Goal: Find specific page/section: Find specific page/section

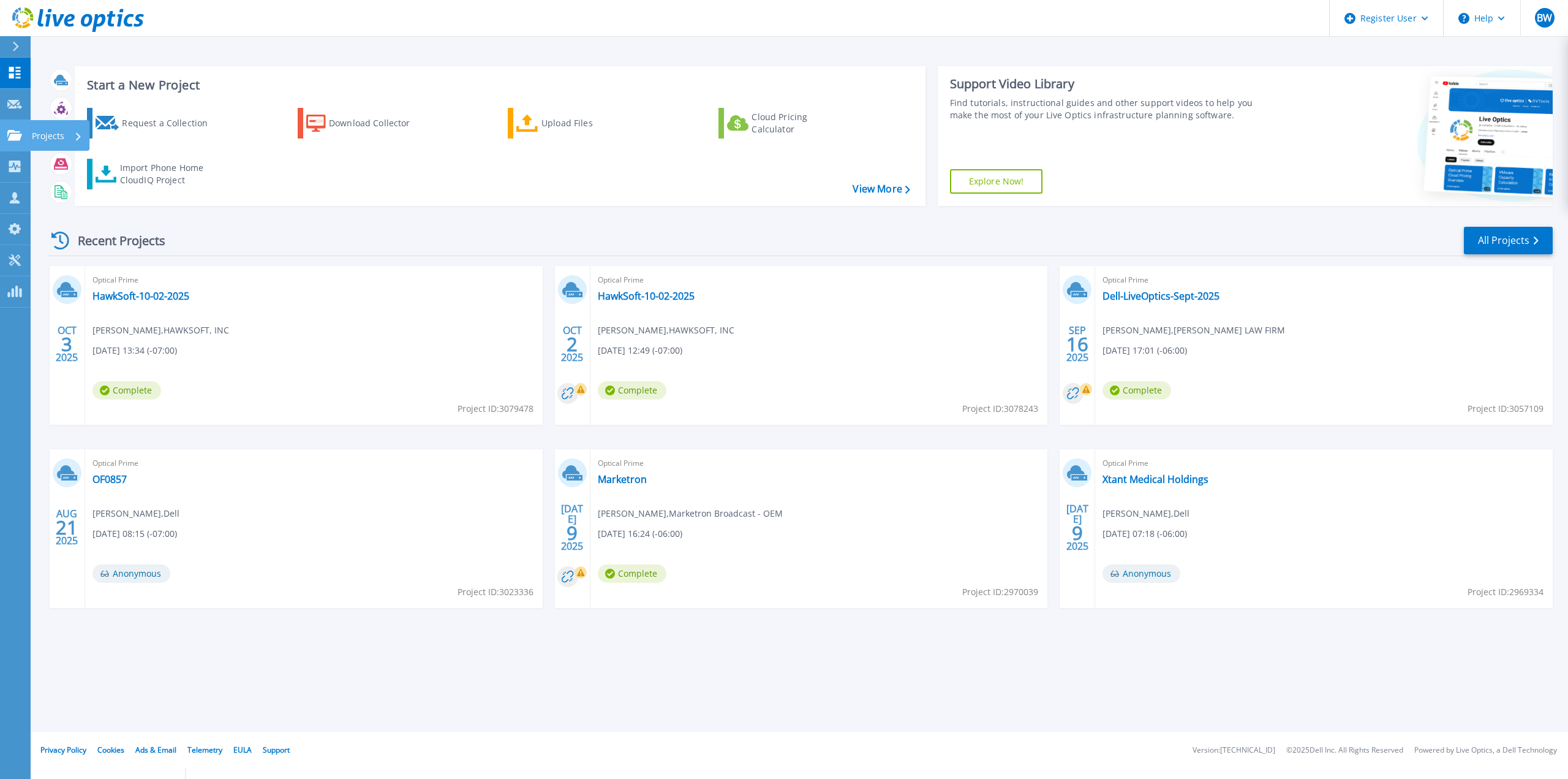
click at [14, 137] on icon at bounding box center [14, 135] width 14 height 11
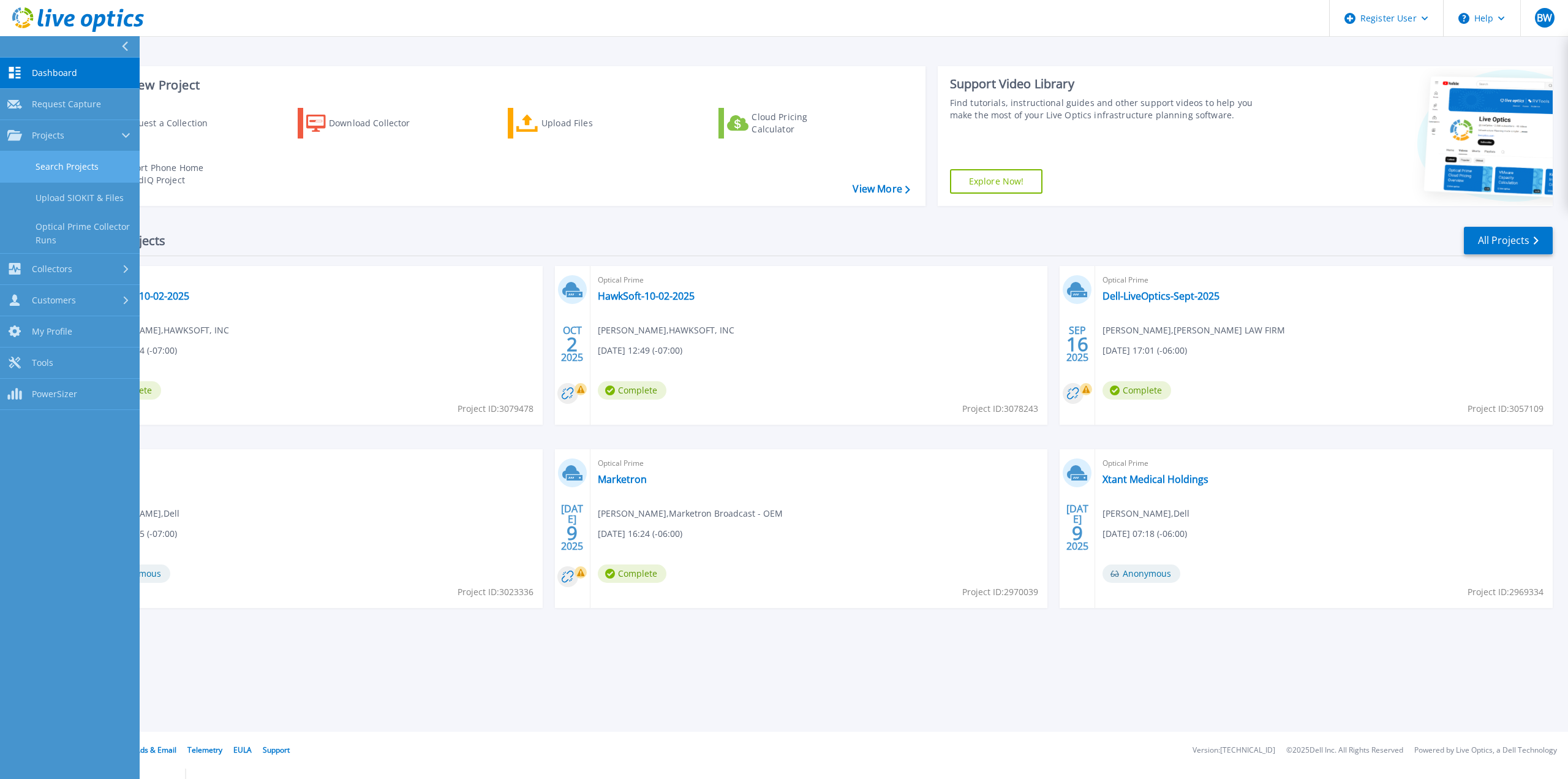
click at [42, 167] on link "Search Projects" at bounding box center [70, 167] width 140 height 32
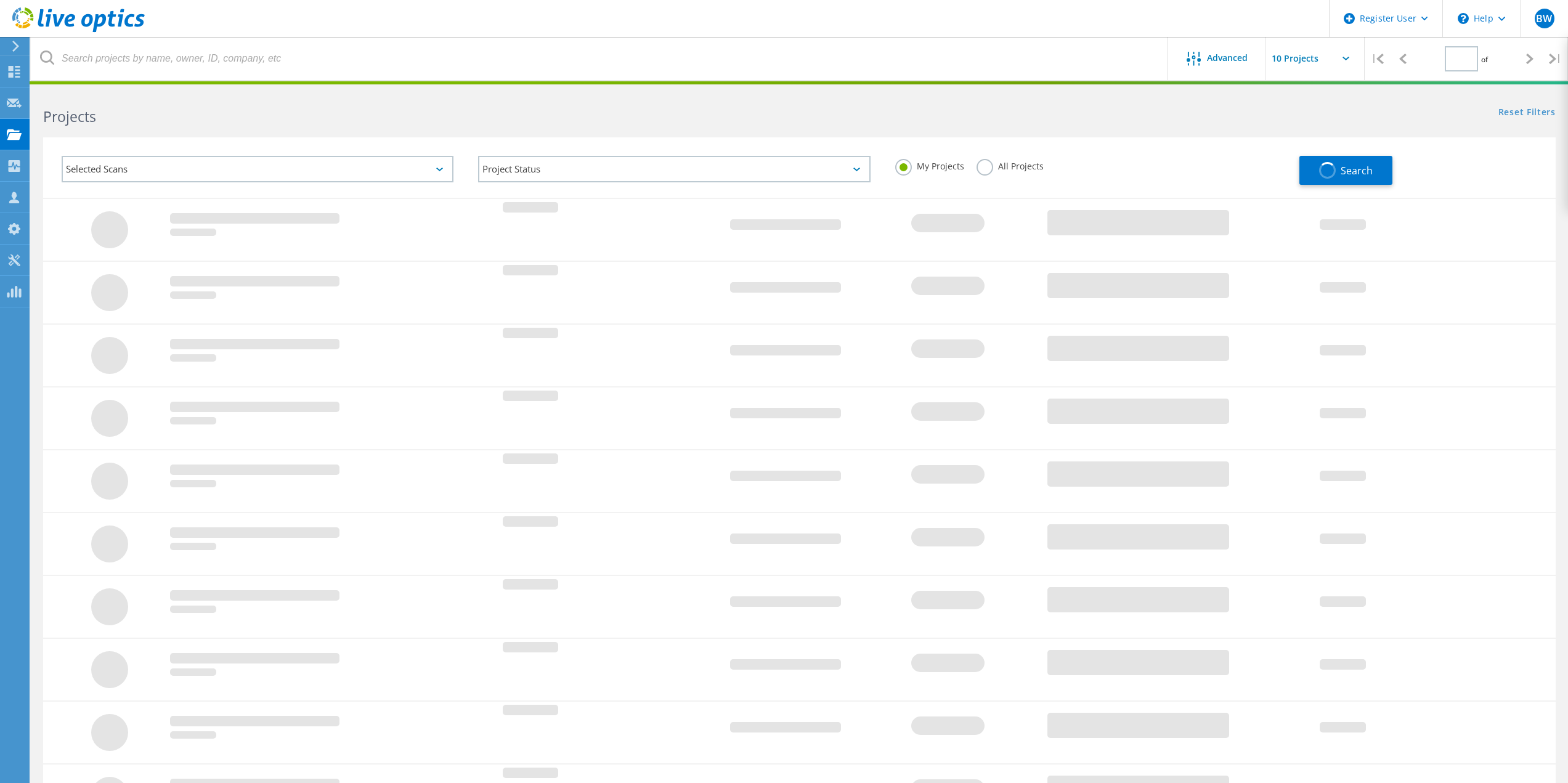
type input "1"
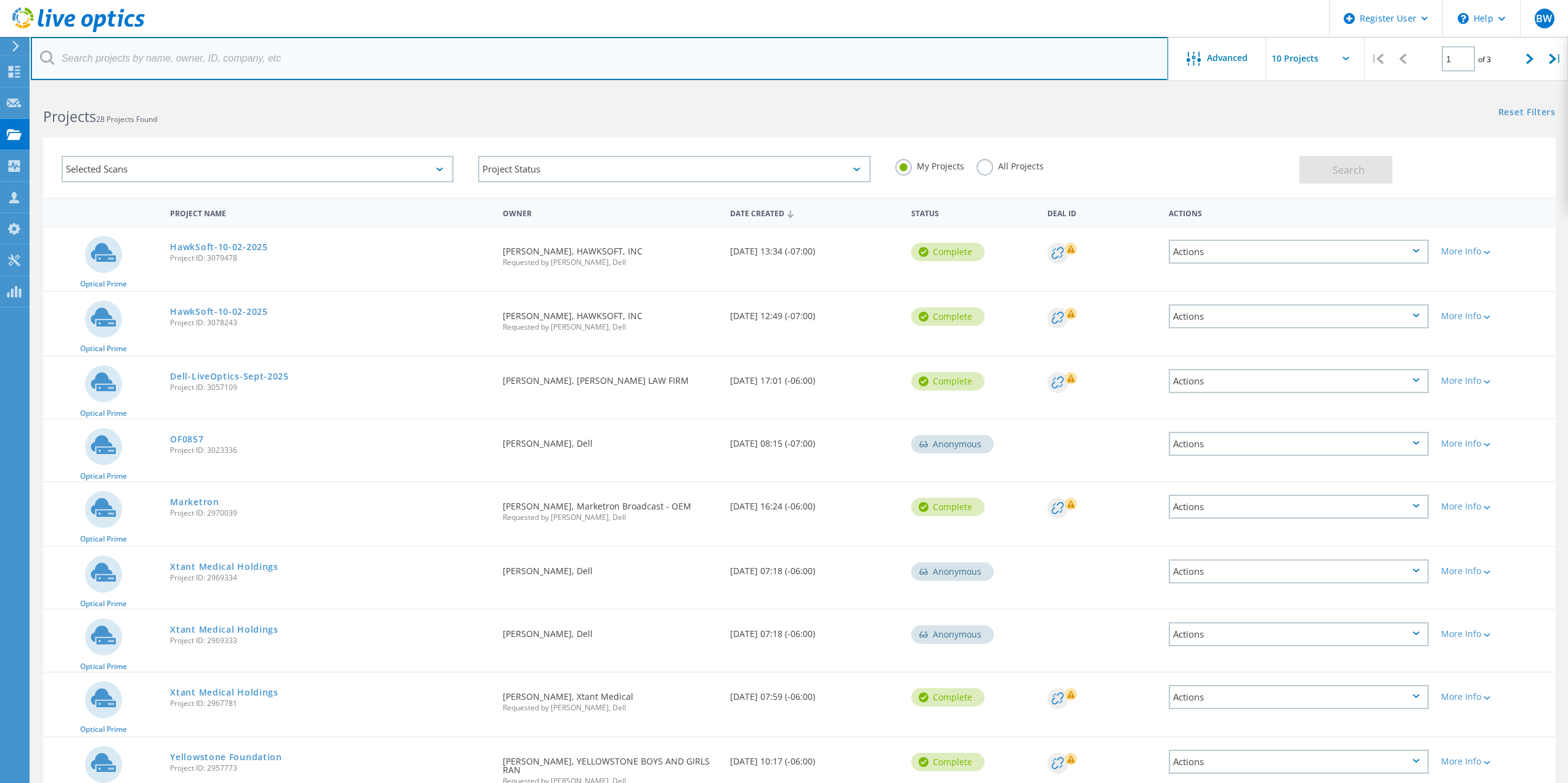
click at [130, 65] on input "text" at bounding box center [600, 58] width 1138 height 43
click at [368, 57] on input "text" at bounding box center [600, 58] width 1138 height 43
click at [192, 57] on input "text" at bounding box center [600, 58] width 1138 height 43
type input "[PERSON_NAME][EMAIL_ADDRESS][PERSON_NAME][DOMAIN_NAME]"
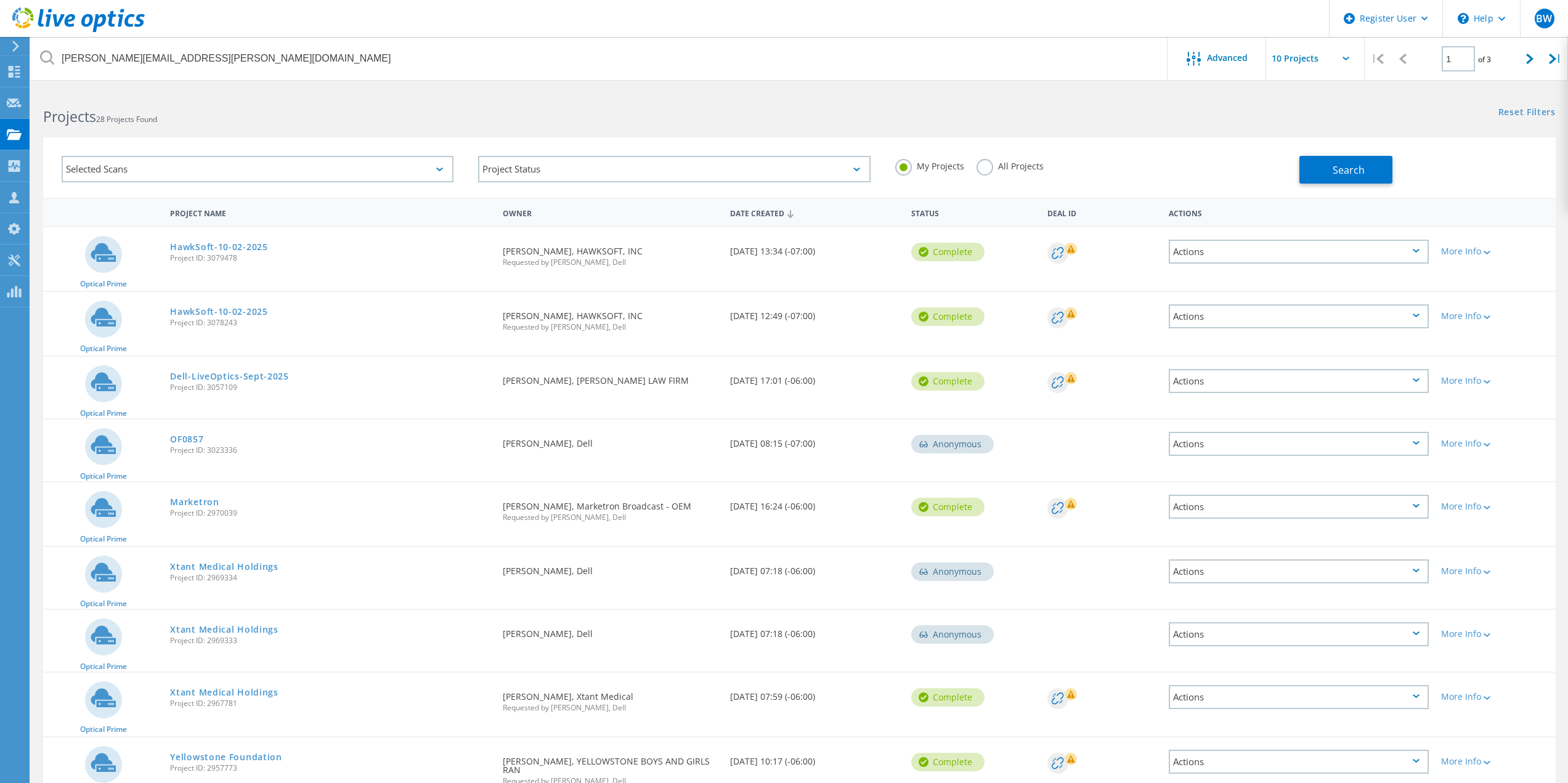
drag, startPoint x: 998, startPoint y: 176, endPoint x: 984, endPoint y: 172, distance: 14.6
click at [996, 175] on div "All Projects" at bounding box center [1010, 168] width 67 height 18
click at [979, 169] on label "All Projects" at bounding box center [1010, 165] width 67 height 11
click at [0, 0] on input "All Projects" at bounding box center [0, 0] width 0 height 0
click at [1332, 184] on div "Selected Scans Project Status In Progress Complete Published Anonymous Archived…" at bounding box center [799, 167] width 1513 height 60
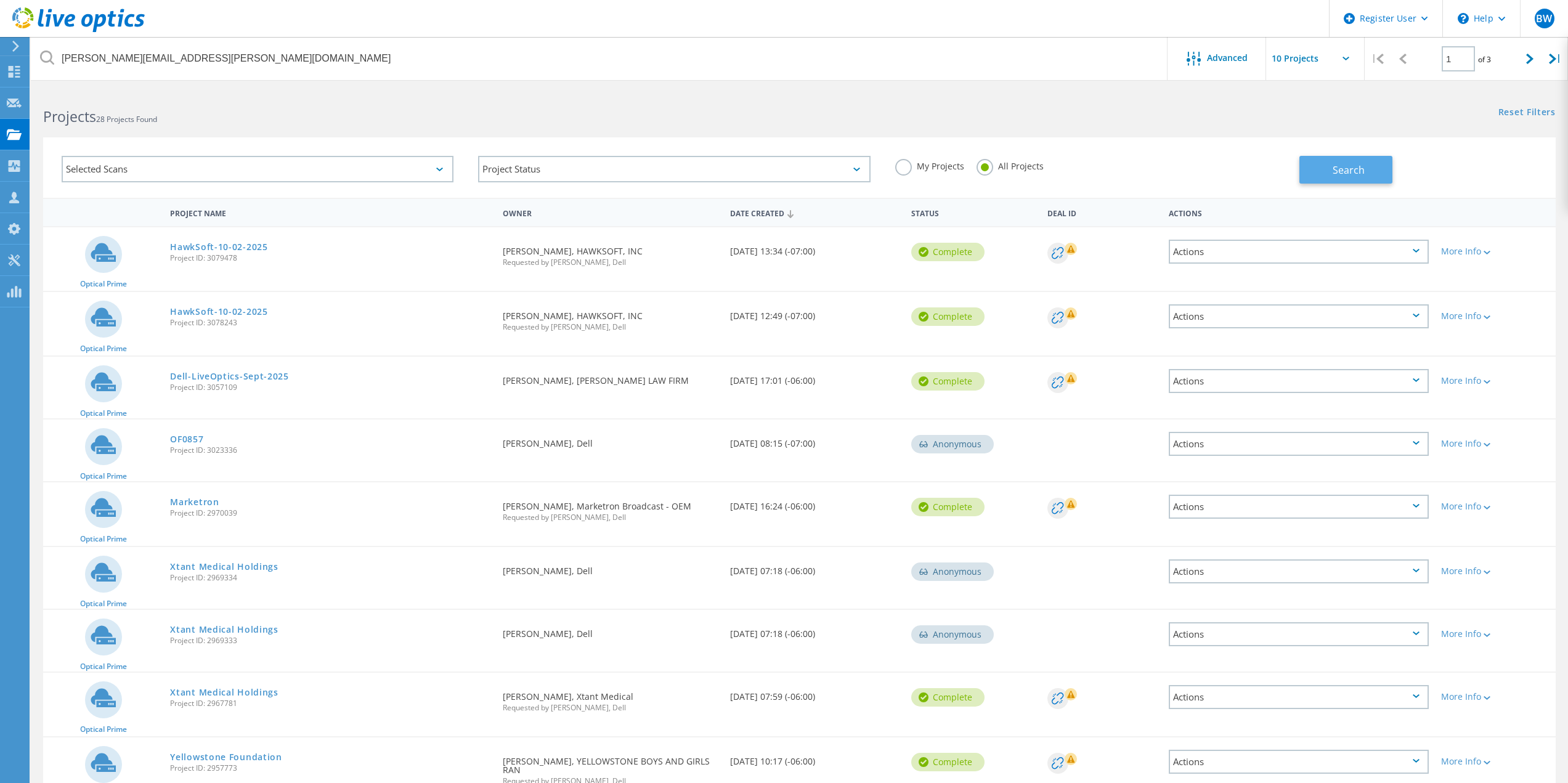
click at [1332, 175] on button "Search" at bounding box center [1346, 170] width 93 height 28
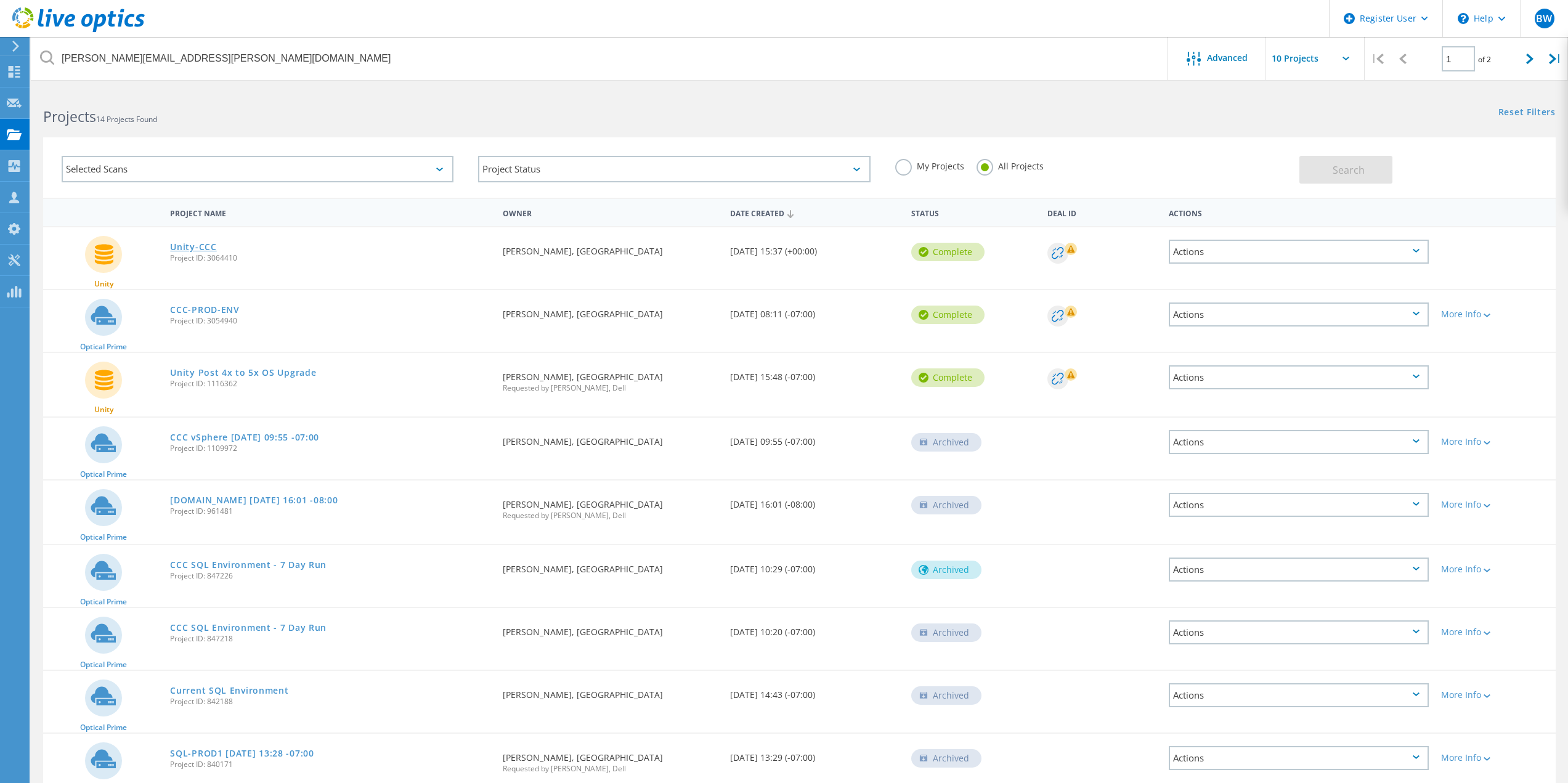
click at [197, 245] on link "Unity-CCC" at bounding box center [193, 247] width 46 height 9
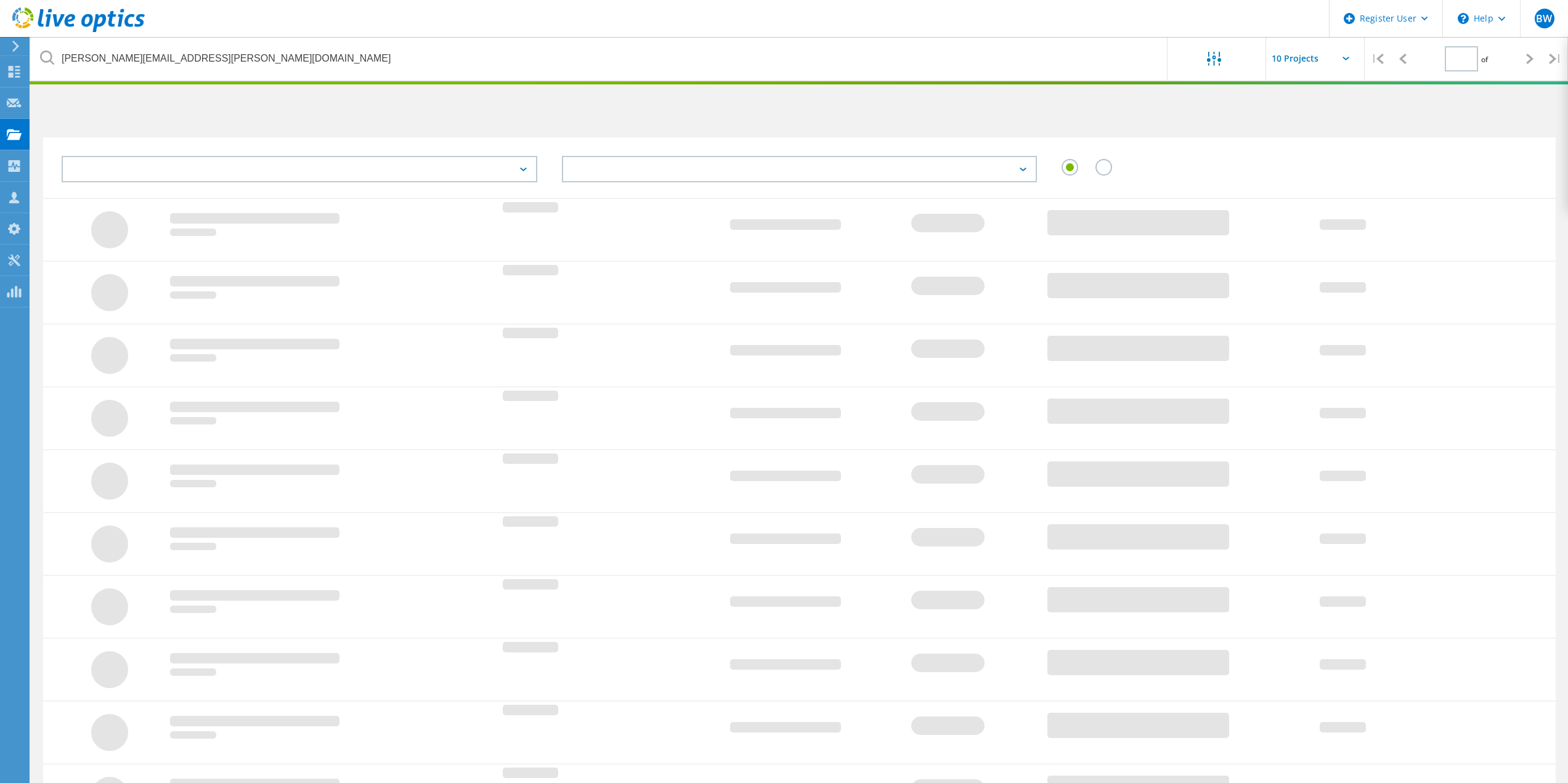
type input "1"
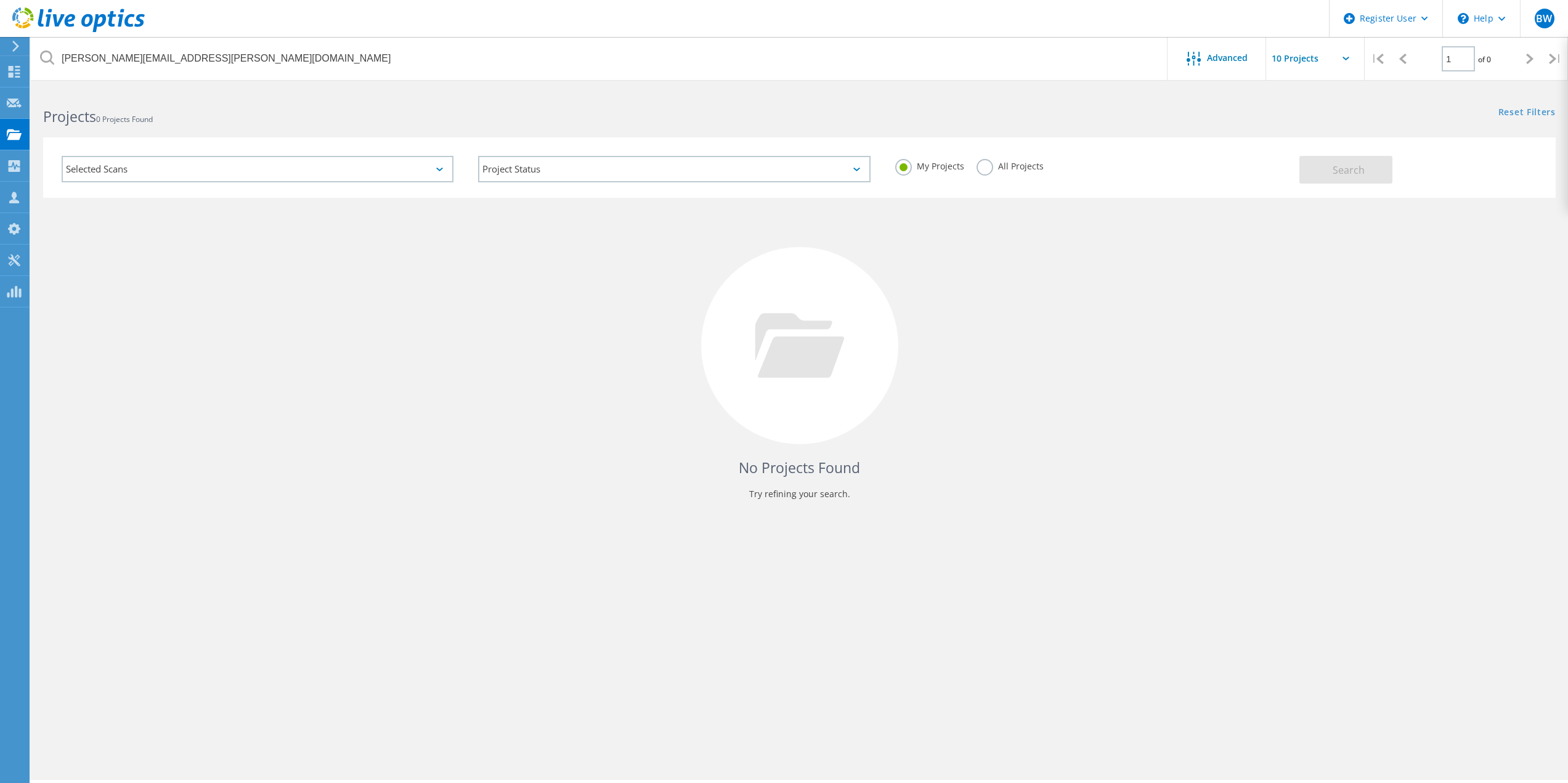
click at [981, 165] on label "All Projects" at bounding box center [1010, 165] width 67 height 11
click at [0, 0] on input "All Projects" at bounding box center [0, 0] width 0 height 0
click at [1310, 176] on button "Search" at bounding box center [1346, 170] width 93 height 28
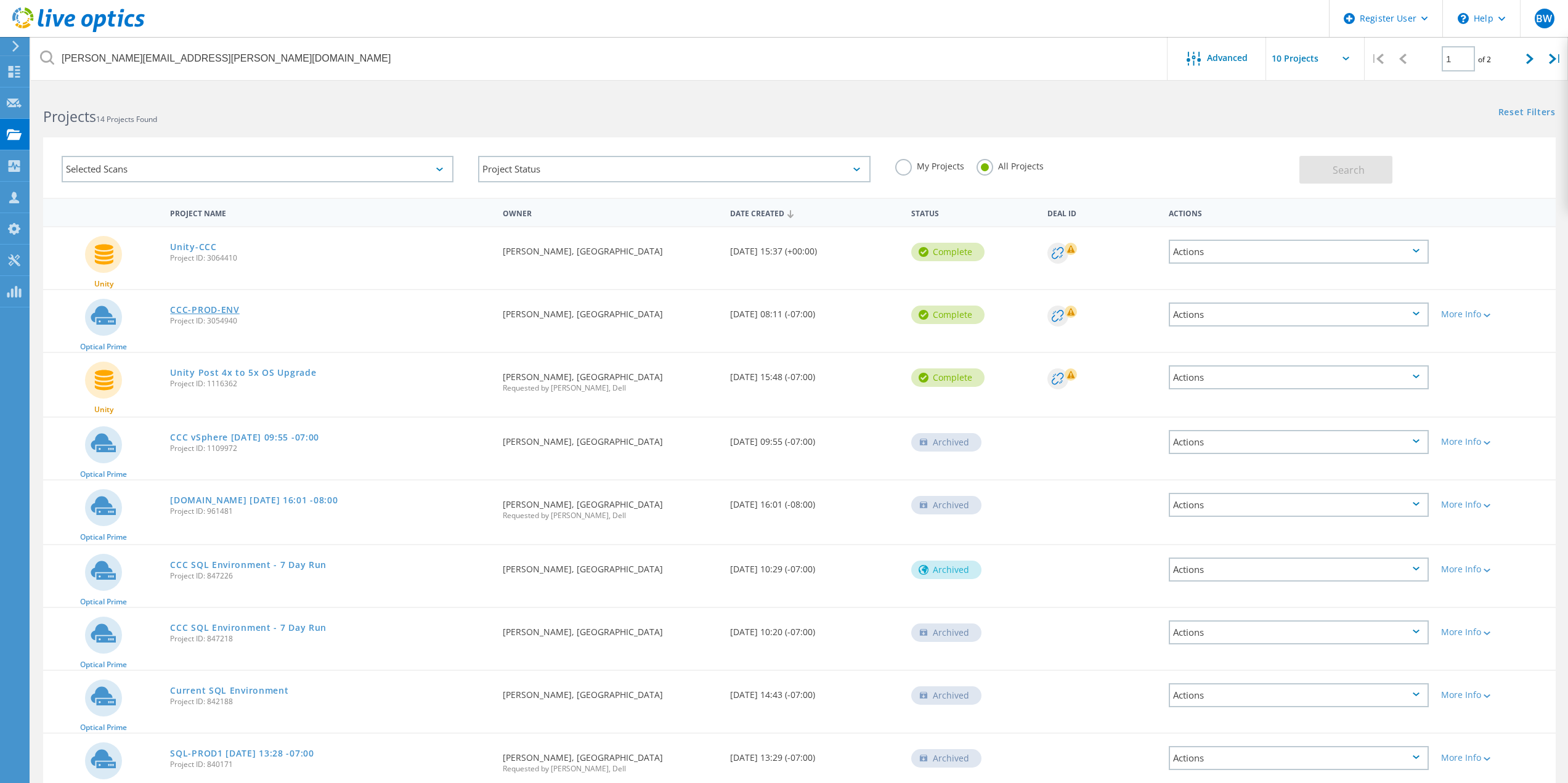
click at [192, 312] on link "CCC-PROD-ENV" at bounding box center [204, 310] width 69 height 9
click at [205, 308] on link "CCC-PROD-ENV" at bounding box center [204, 310] width 69 height 9
click at [217, 313] on link "CCC-PROD-ENV" at bounding box center [204, 310] width 69 height 9
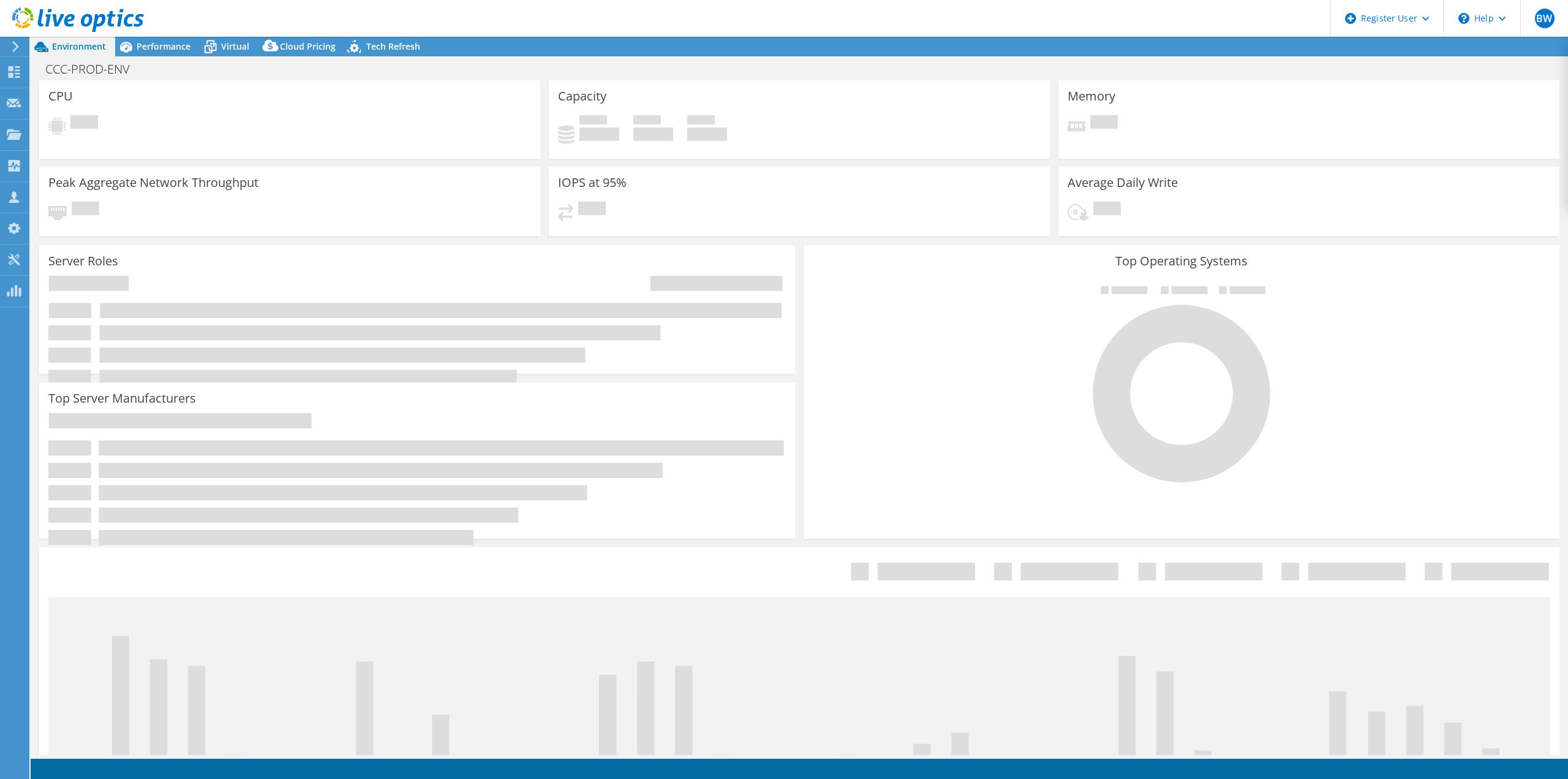
select select "USWest"
select select "USD"
